Goal: Task Accomplishment & Management: Complete application form

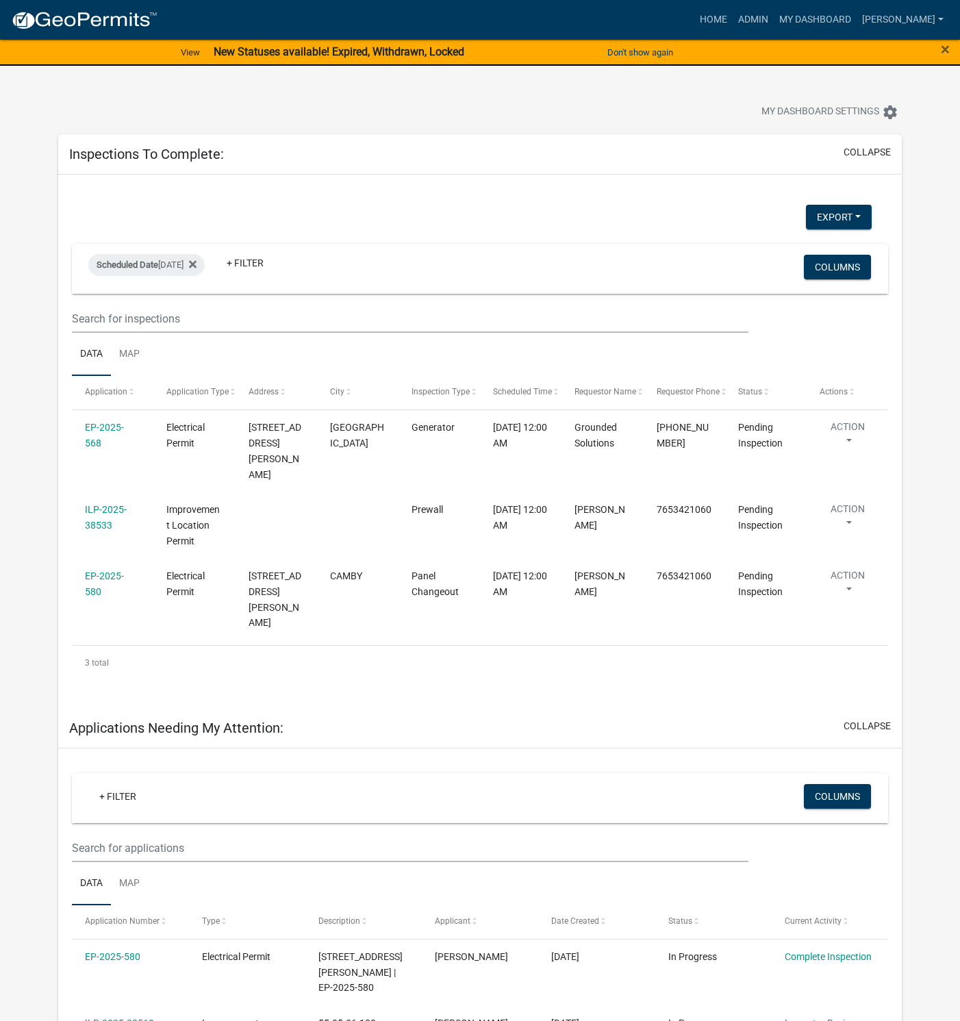
select select "1: 25"
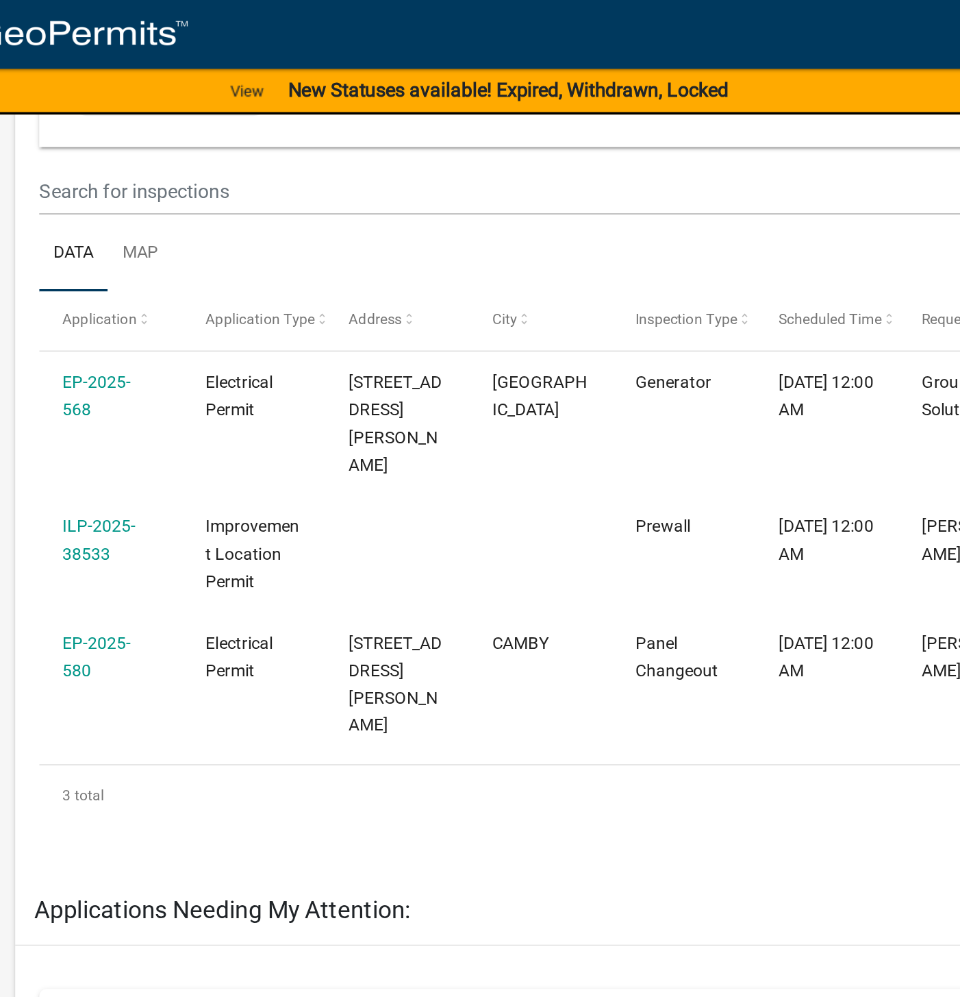
scroll to position [208, 0]
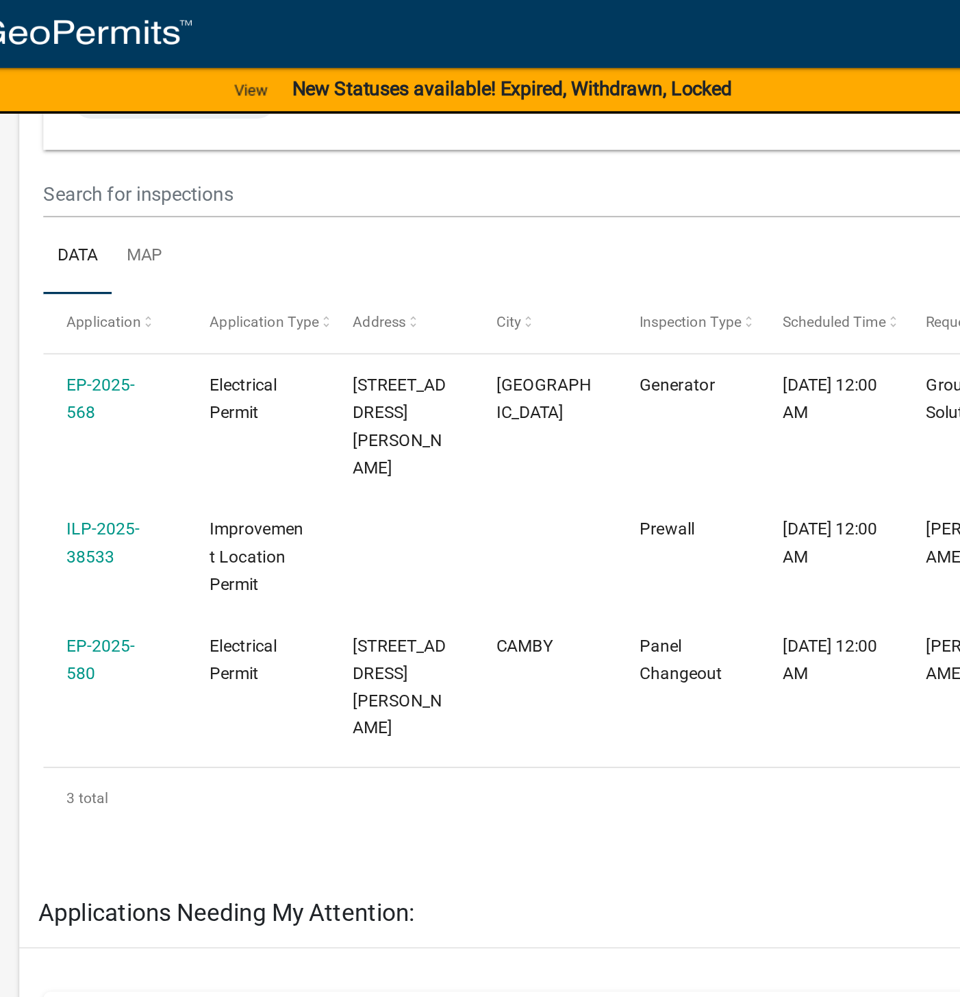
click at [121, 363] on link "EP-2025-580" at bounding box center [104, 376] width 39 height 27
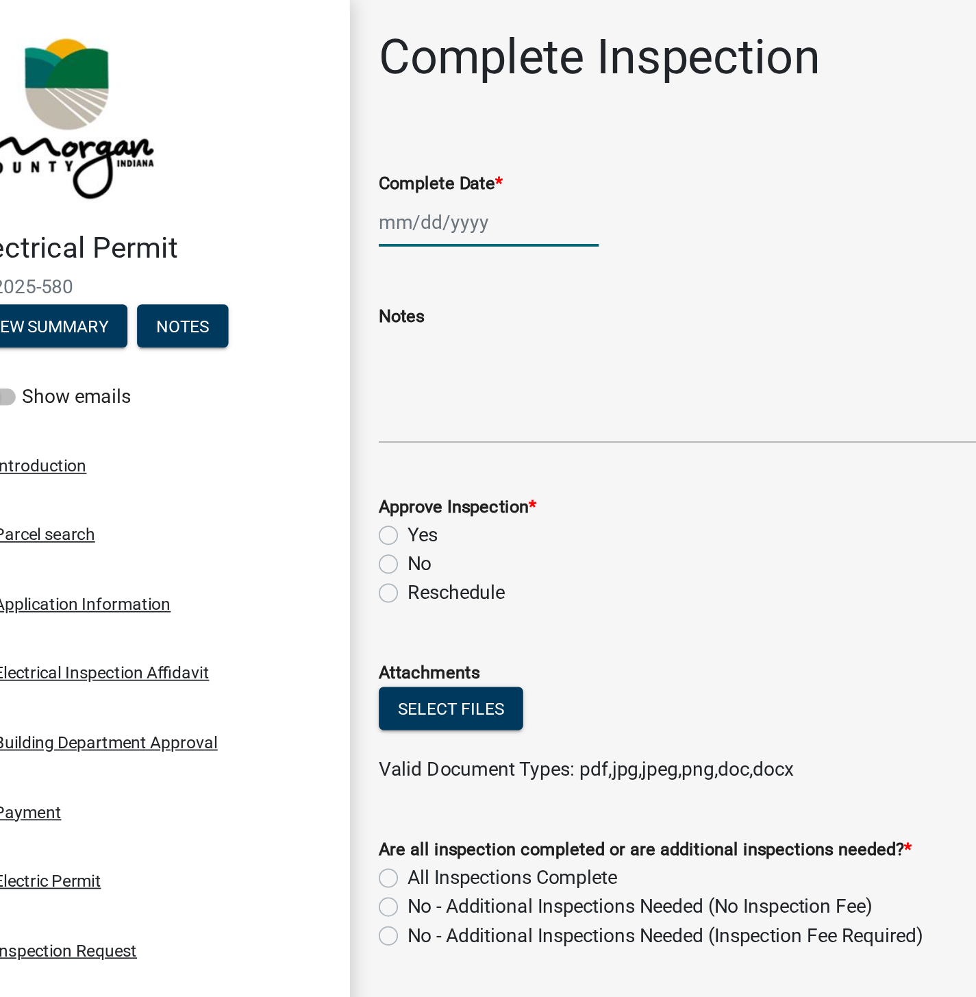
click at [297, 129] on div at bounding box center [325, 126] width 125 height 28
select select "8"
select select "2025"
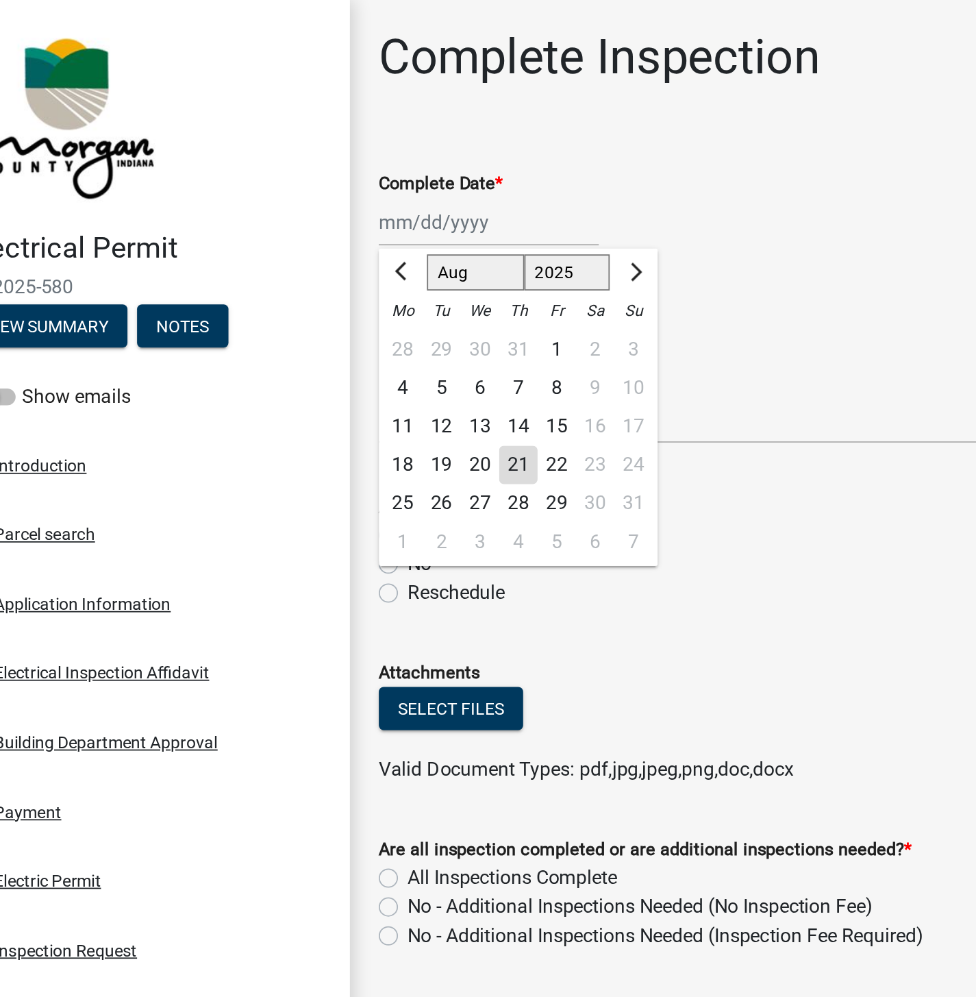
click at [342, 259] on div "21" at bounding box center [343, 265] width 22 height 22
type input "[DATE]"
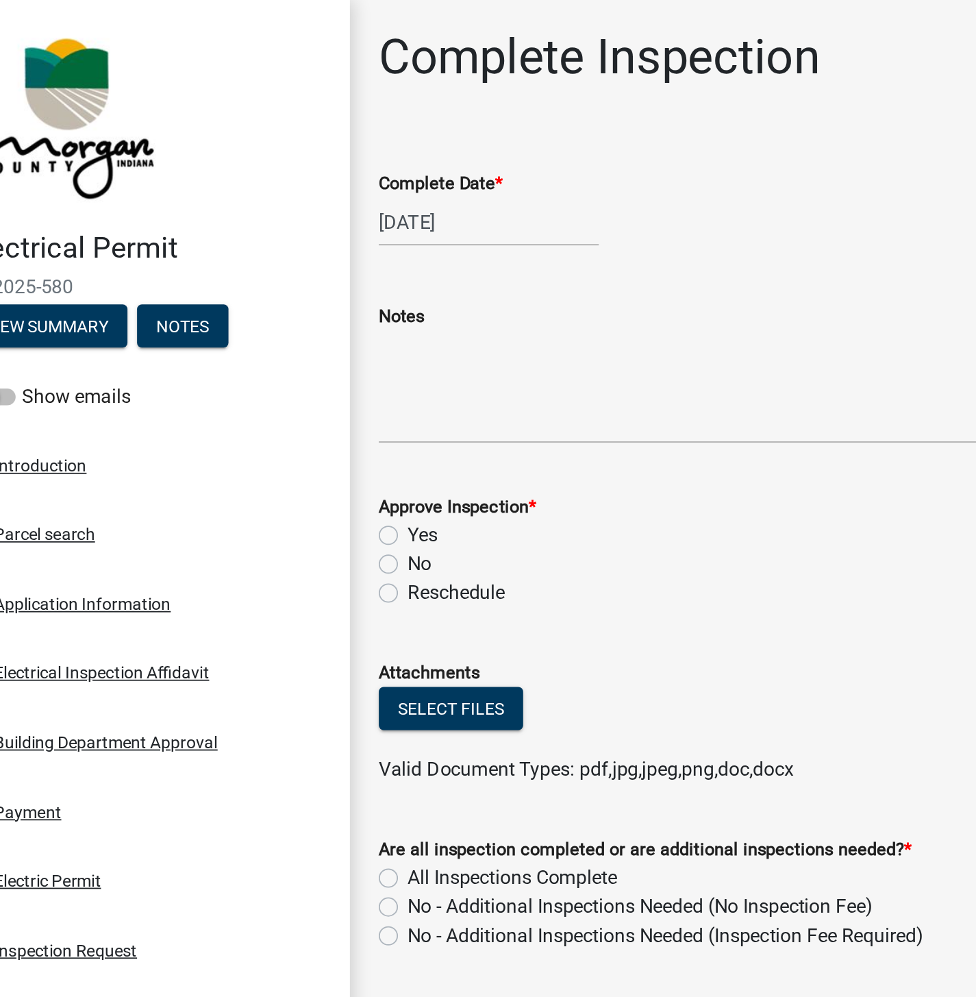
click at [279, 303] on label "Yes" at bounding box center [287, 305] width 17 height 16
click at [279, 303] on input "Yes" at bounding box center [283, 301] width 9 height 9
radio input "true"
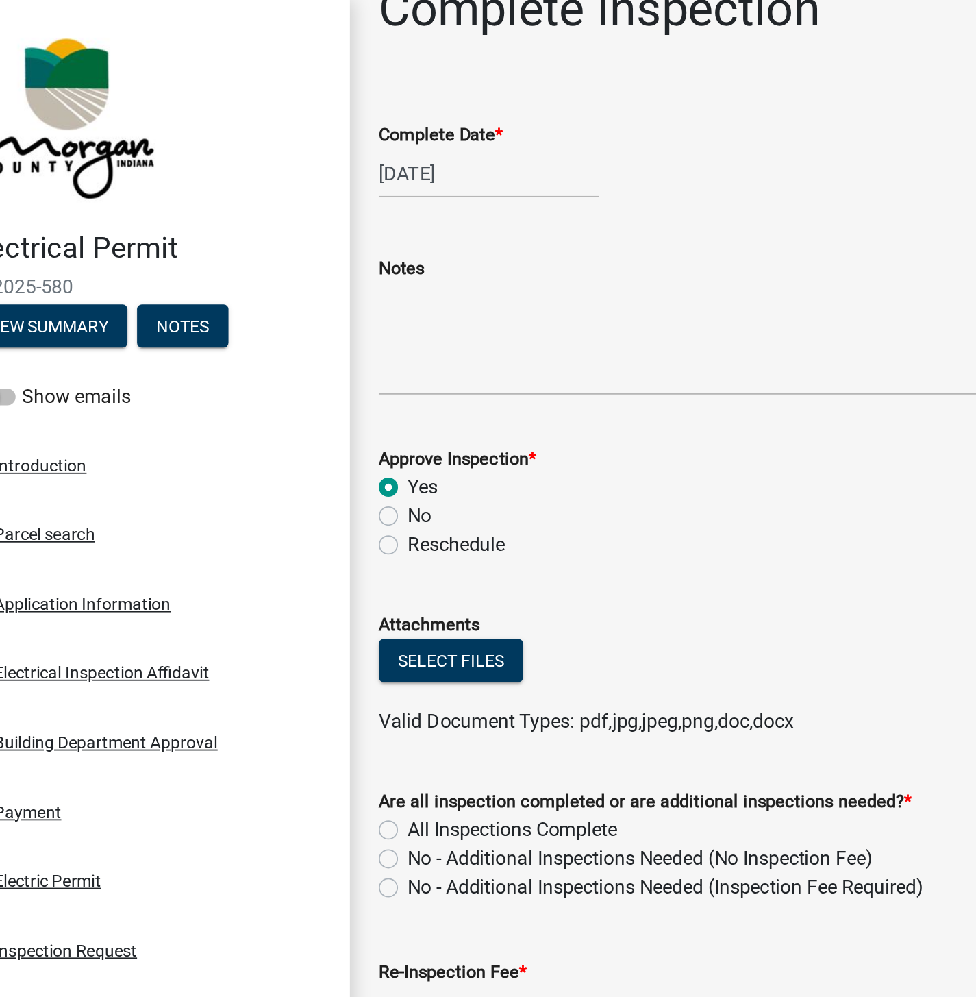
click at [279, 469] on label "All Inspections Complete" at bounding box center [338, 472] width 119 height 16
click at [279, 469] on input "All Inspections Complete" at bounding box center [283, 468] width 9 height 9
radio input "true"
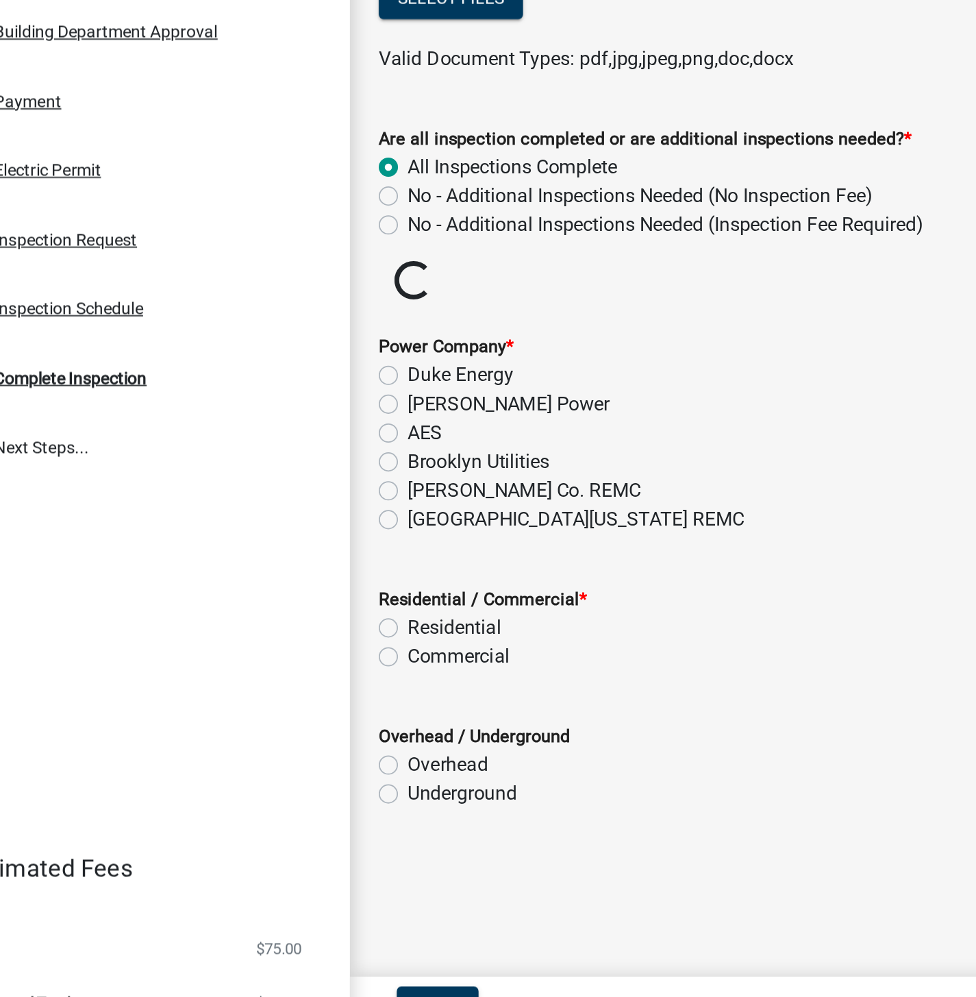
click at [279, 656] on label "AES" at bounding box center [289, 651] width 20 height 16
click at [279, 652] on input "AES" at bounding box center [283, 647] width 9 height 9
radio input "true"
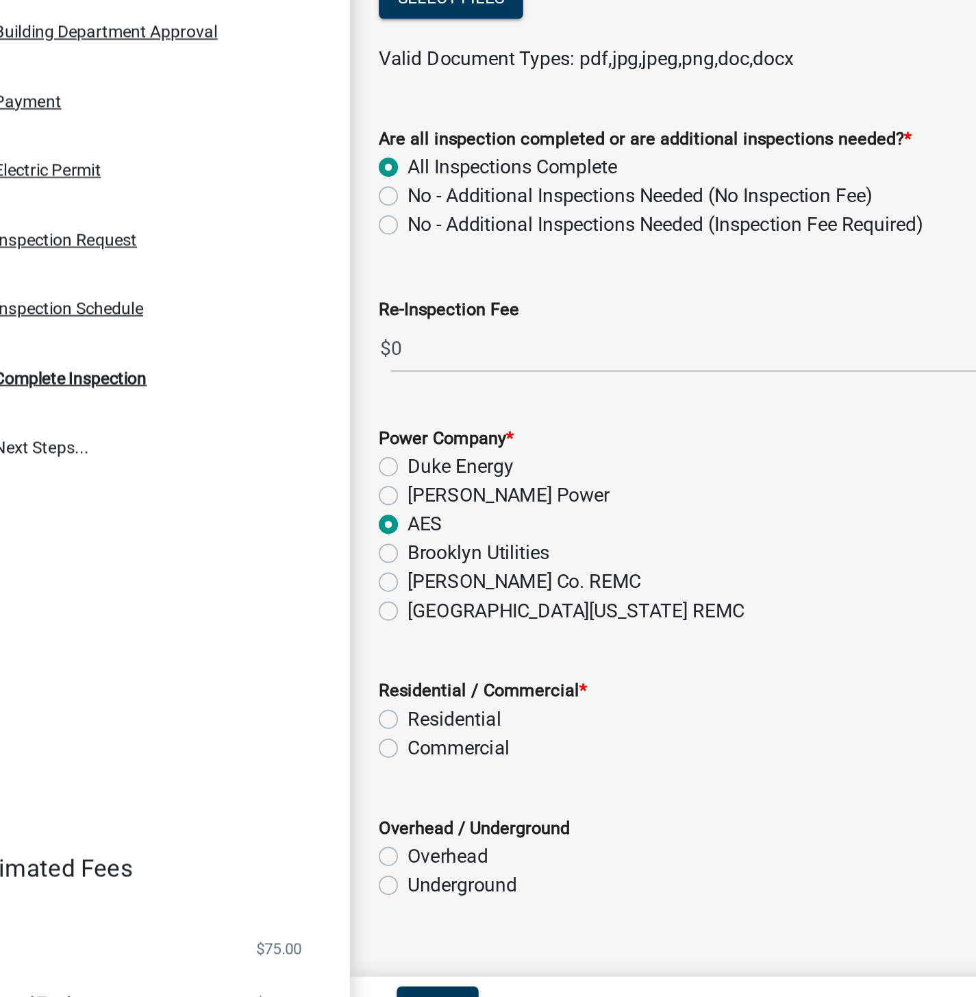
click at [279, 755] on label "[GEOGRAPHIC_DATA][US_STATE] REMC" at bounding box center [375, 753] width 192 height 16
click at [279, 753] on input "[GEOGRAPHIC_DATA][US_STATE] REMC" at bounding box center [283, 749] width 9 height 9
radio input "true"
click at [279, 895] on label "Overhead" at bounding box center [302, 892] width 46 height 16
click at [279, 893] on input "Overhead" at bounding box center [283, 888] width 9 height 9
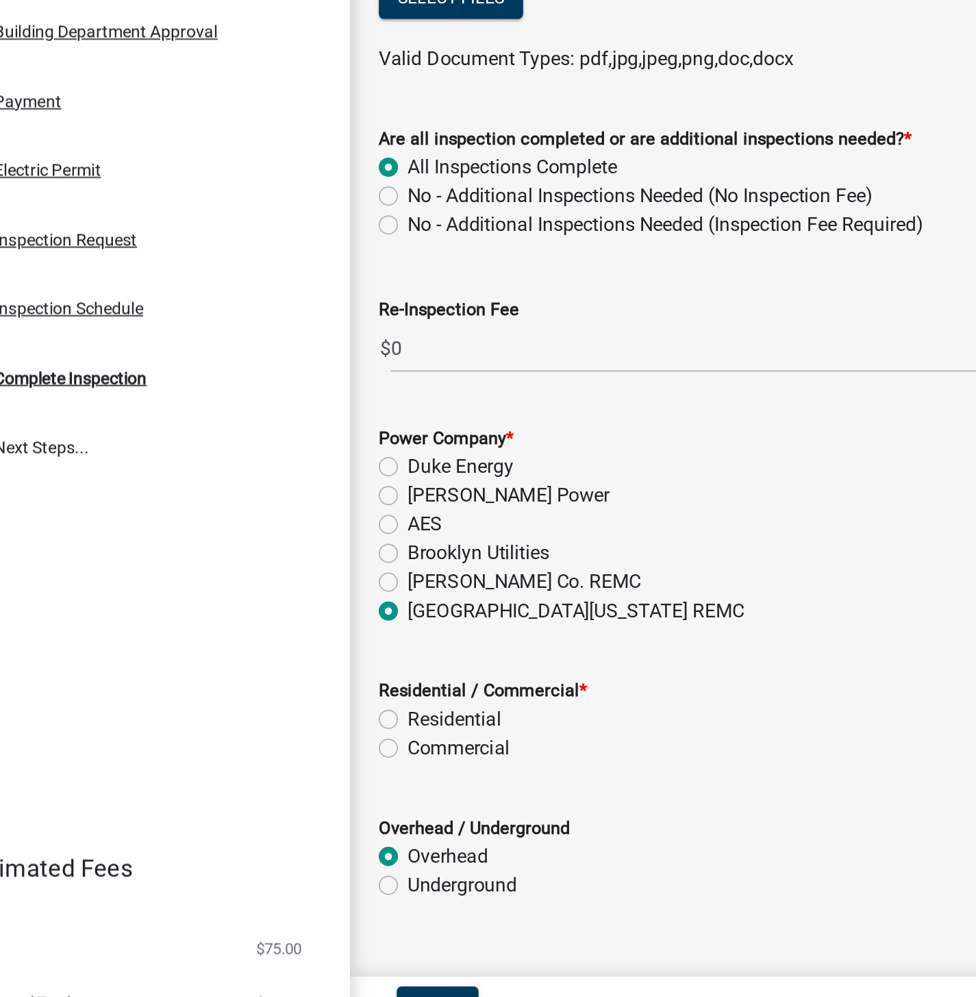
radio input "true"
click at [279, 814] on label "Residential" at bounding box center [305, 814] width 53 height 16
click at [279, 814] on input "Residential" at bounding box center [283, 810] width 9 height 9
radio input "true"
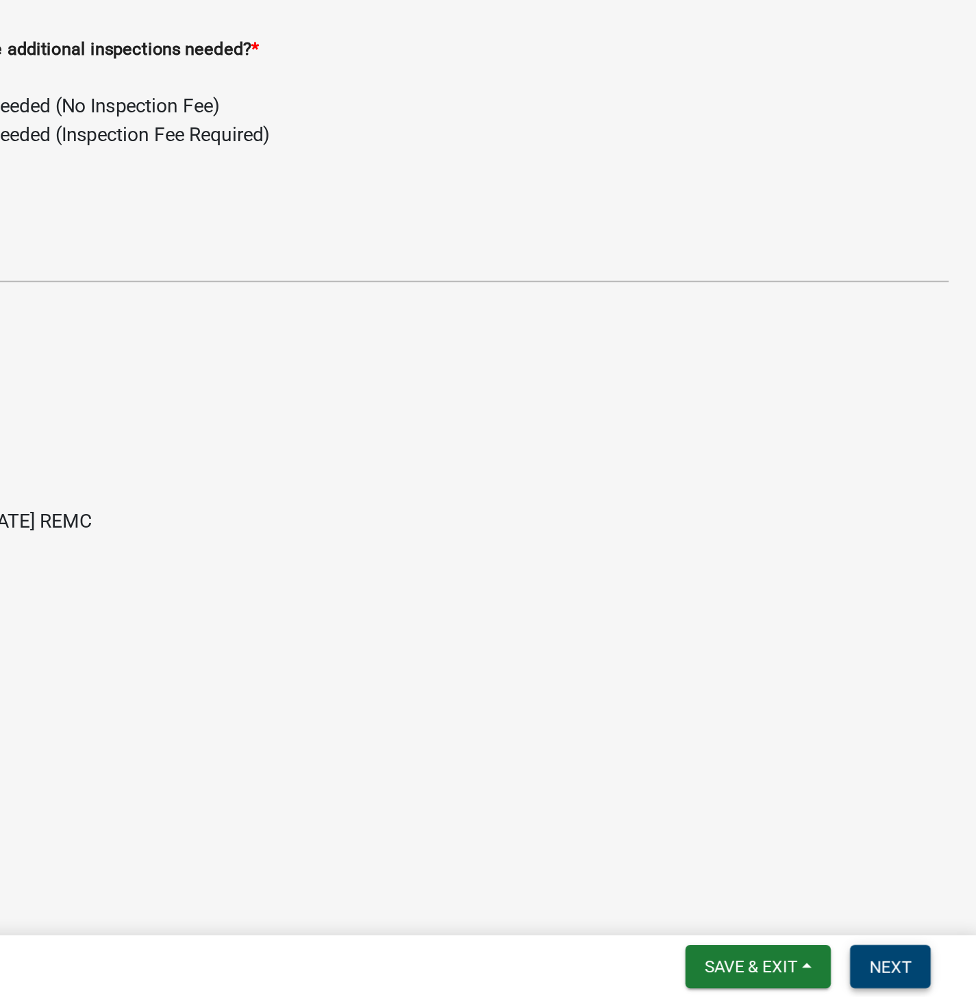
click at [925, 977] on span "Next" at bounding box center [926, 978] width 24 height 11
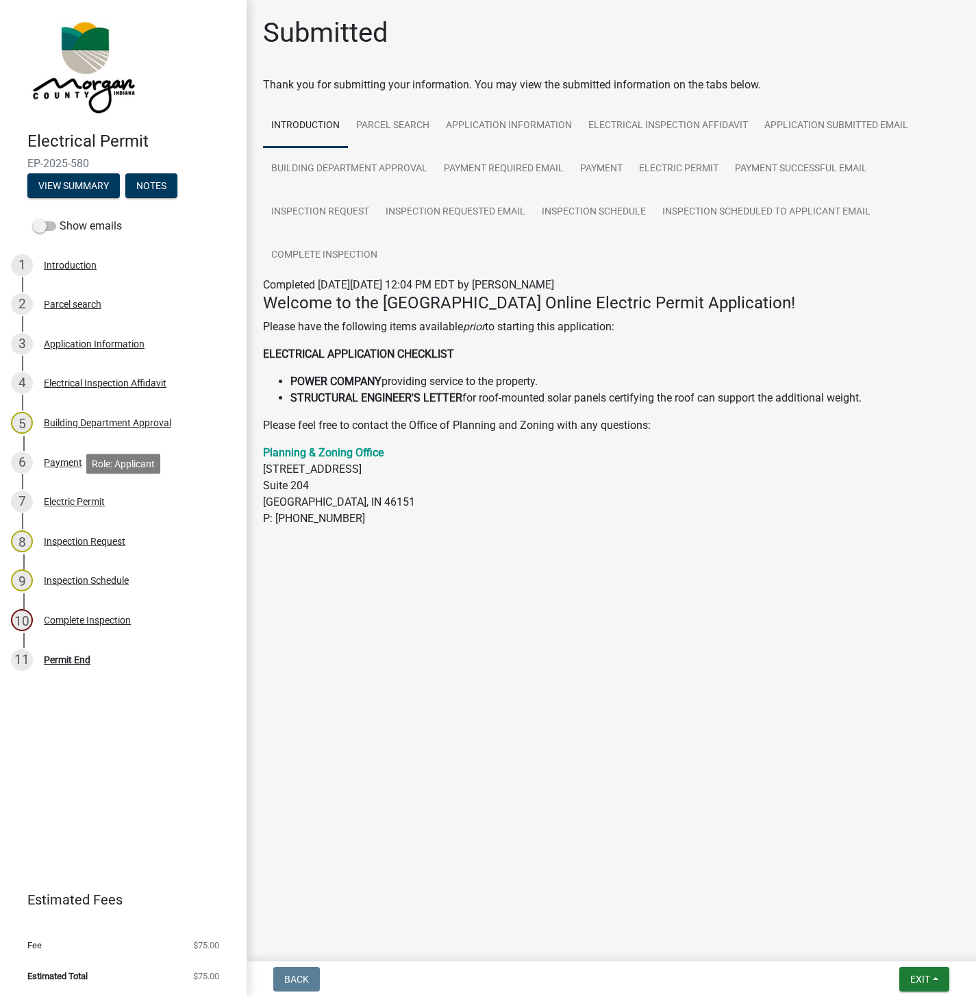
click at [907, 948] on main "Submitted Thank you for submitting your information. You may view the submitted…" at bounding box center [611, 478] width 729 height 956
click at [908, 977] on button "Exit" at bounding box center [924, 978] width 50 height 25
click at [873, 943] on button "Save & Exit" at bounding box center [895, 943] width 110 height 33
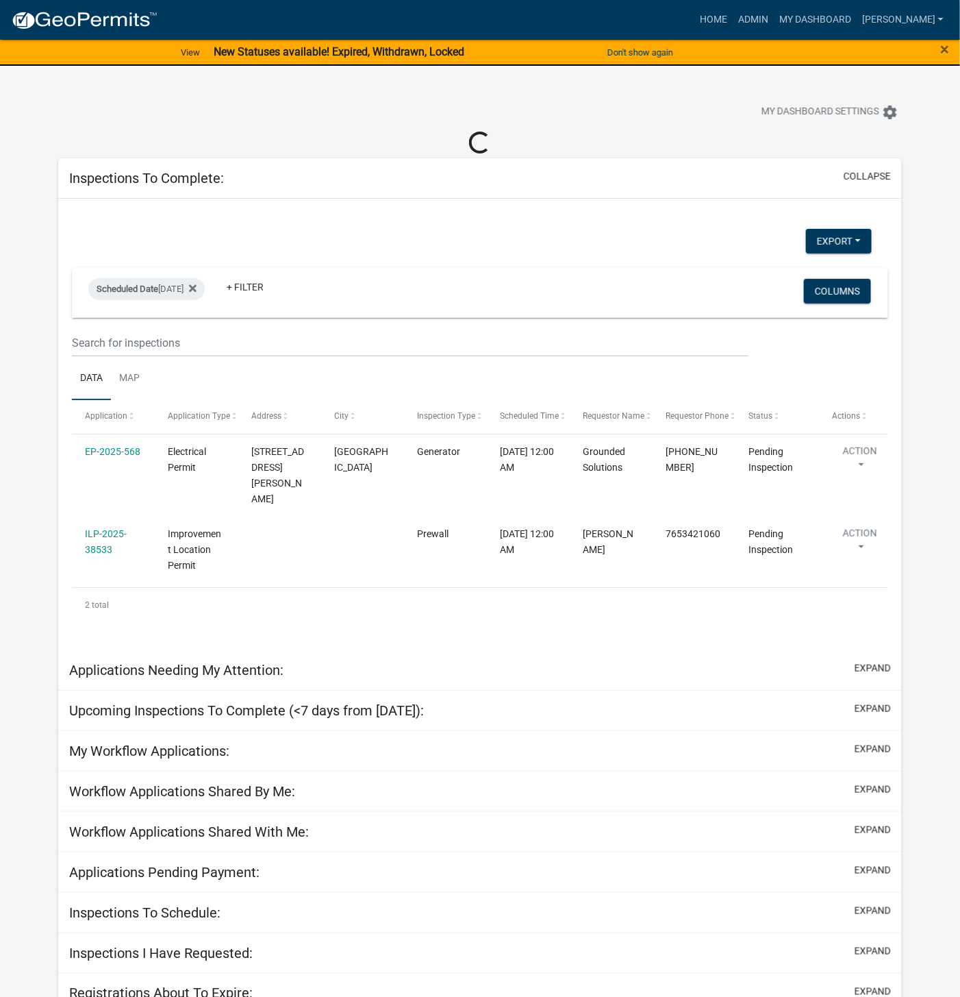
select select "1: 25"
